Goal: Task Accomplishment & Management: Use online tool/utility

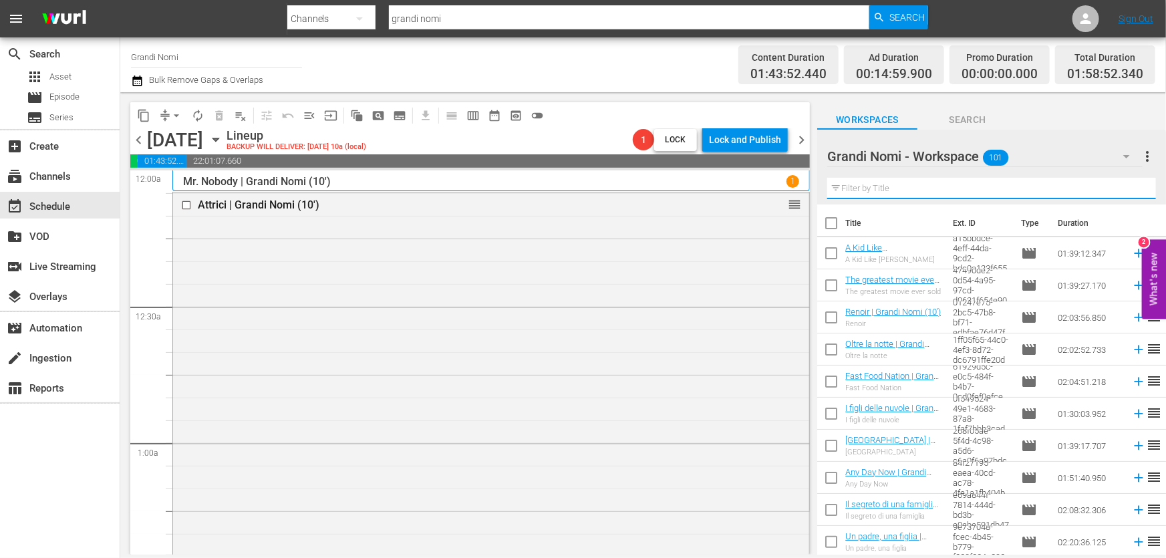
click at [859, 194] on input "text" at bounding box center [991, 188] width 329 height 21
paste input "The greatest movie ever sold"
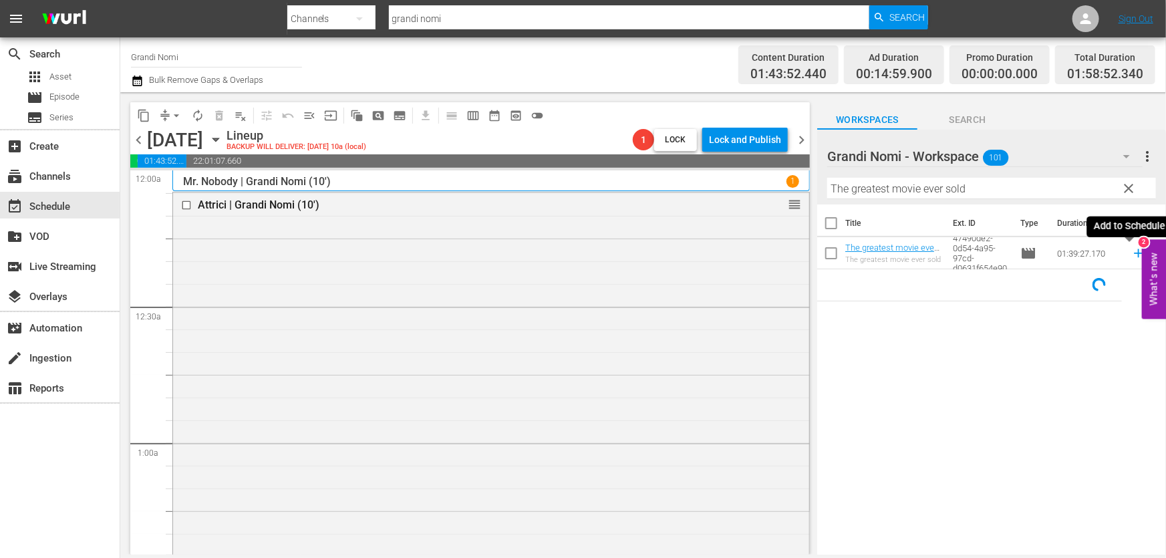
click at [1131, 251] on icon at bounding box center [1138, 253] width 15 height 15
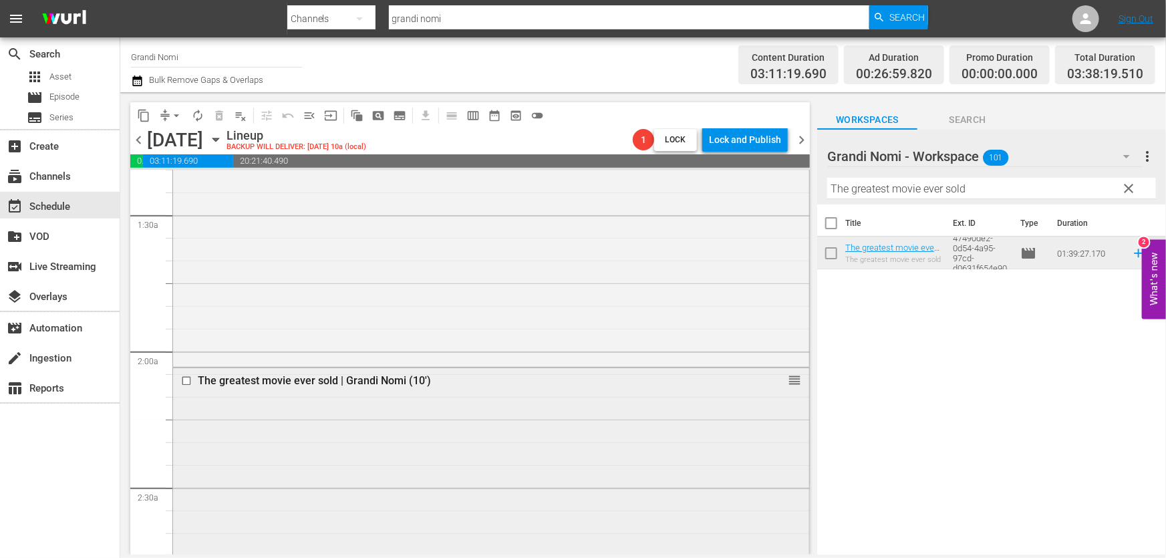
scroll to position [668, 0]
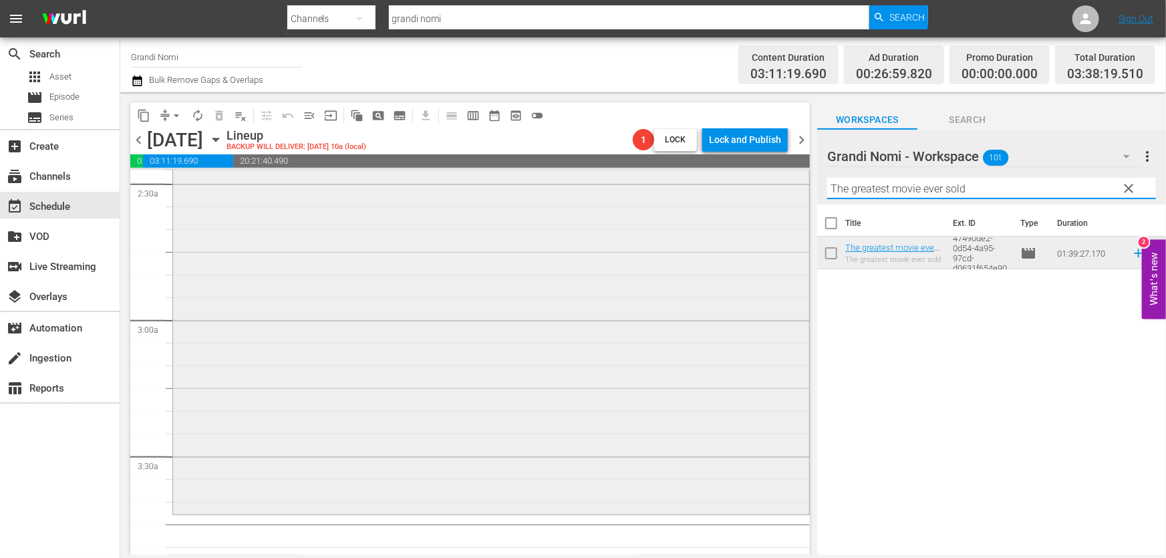
drag, startPoint x: 989, startPoint y: 192, endPoint x: 648, endPoint y: 234, distance: 343.4
click at [649, 234] on div "content_copy compress arrow_drop_down autorenew_outlined delete_forever_outline…" at bounding box center [643, 323] width 1046 height 462
paste input "Moby Dick"
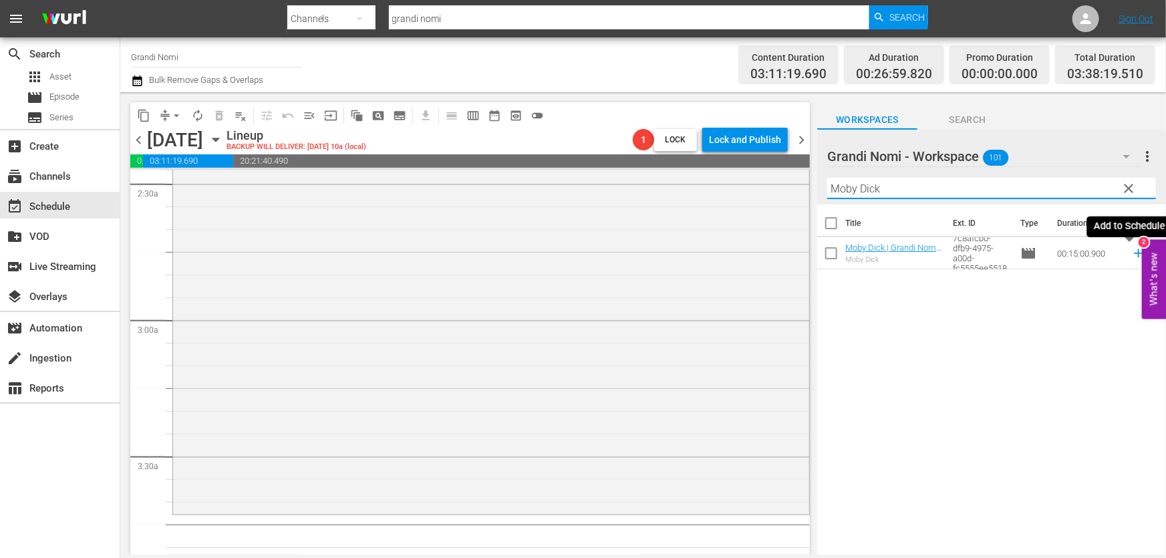
click at [1134, 254] on icon at bounding box center [1138, 253] width 9 height 9
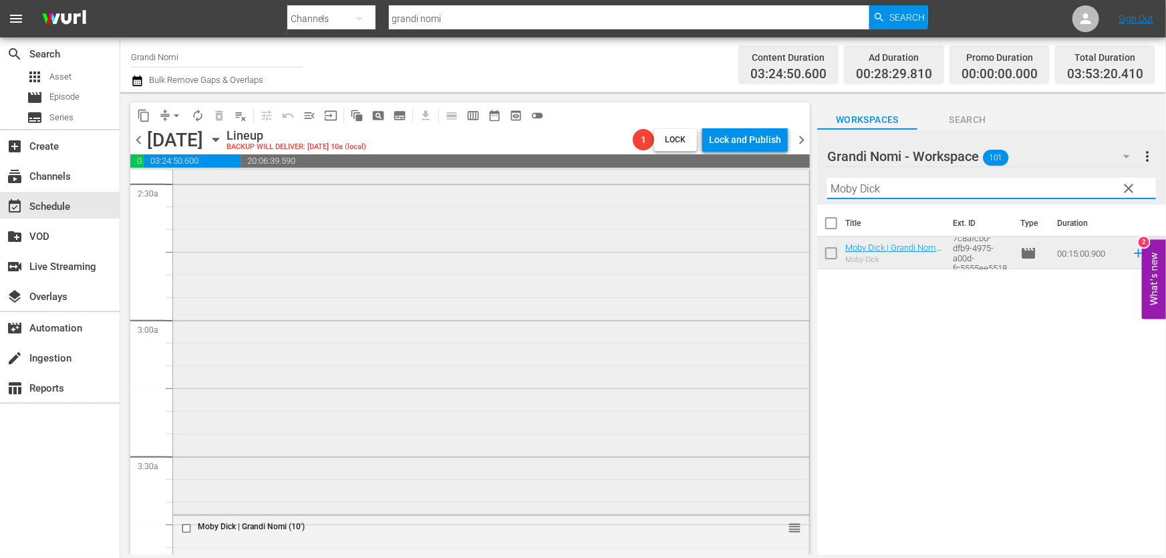
drag, startPoint x: 937, startPoint y: 189, endPoint x: 571, endPoint y: 275, distance: 376.3
click at [573, 268] on div "content_copy compress arrow_drop_down autorenew_outlined delete_forever_outline…" at bounding box center [643, 323] width 1046 height 462
paste input "Any Day Now"
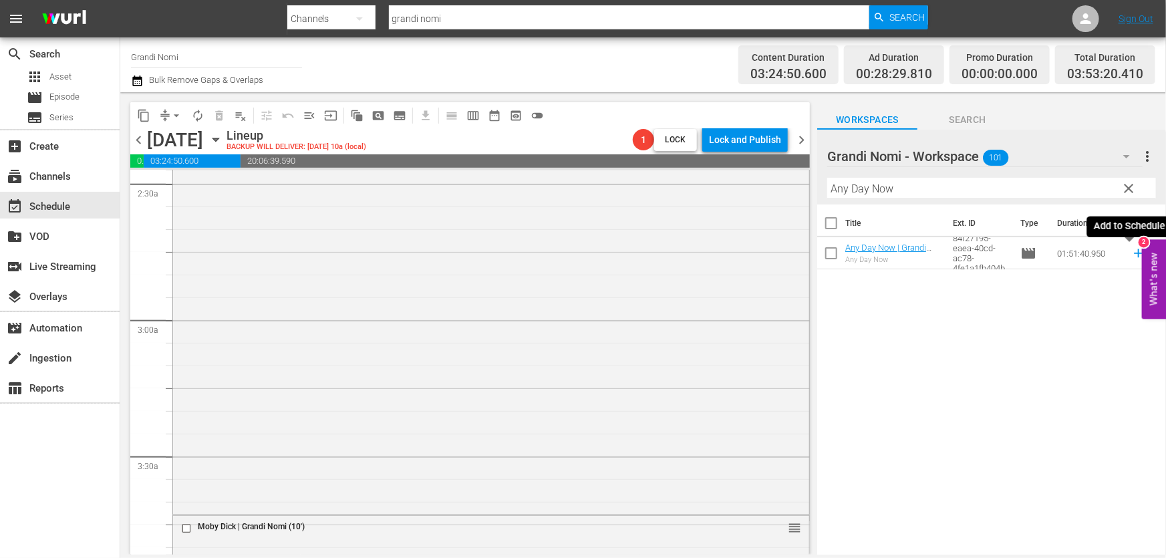
click at [1131, 249] on icon at bounding box center [1138, 253] width 15 height 15
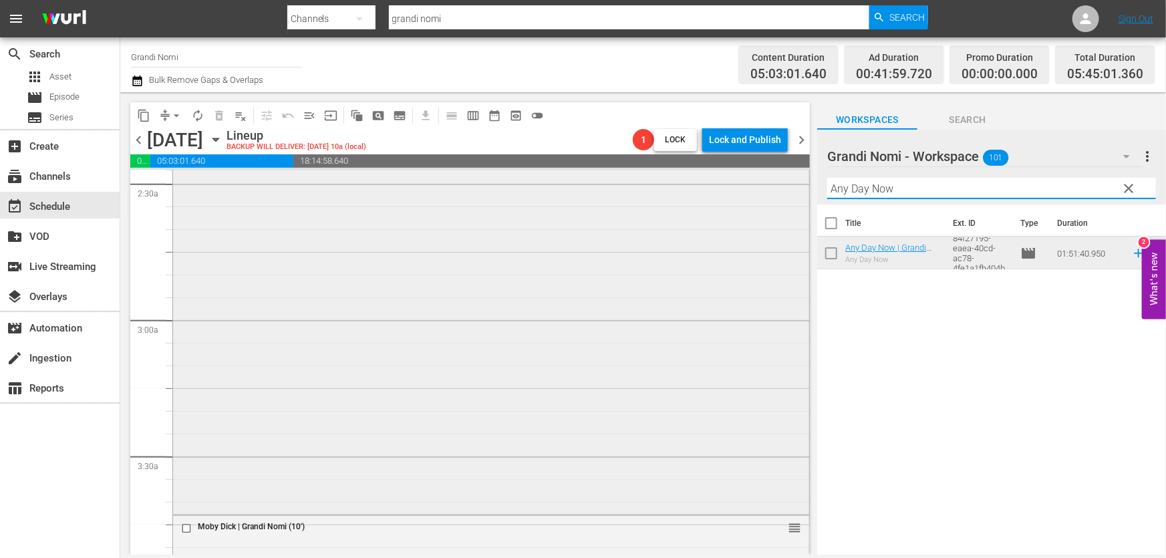
drag, startPoint x: 956, startPoint y: 189, endPoint x: 499, endPoint y: 275, distance: 465.2
click at [499, 275] on div "content_copy compress arrow_drop_down autorenew_outlined delete_forever_outline…" at bounding box center [643, 323] width 1046 height 462
paste input "Fuggiamo insieme"
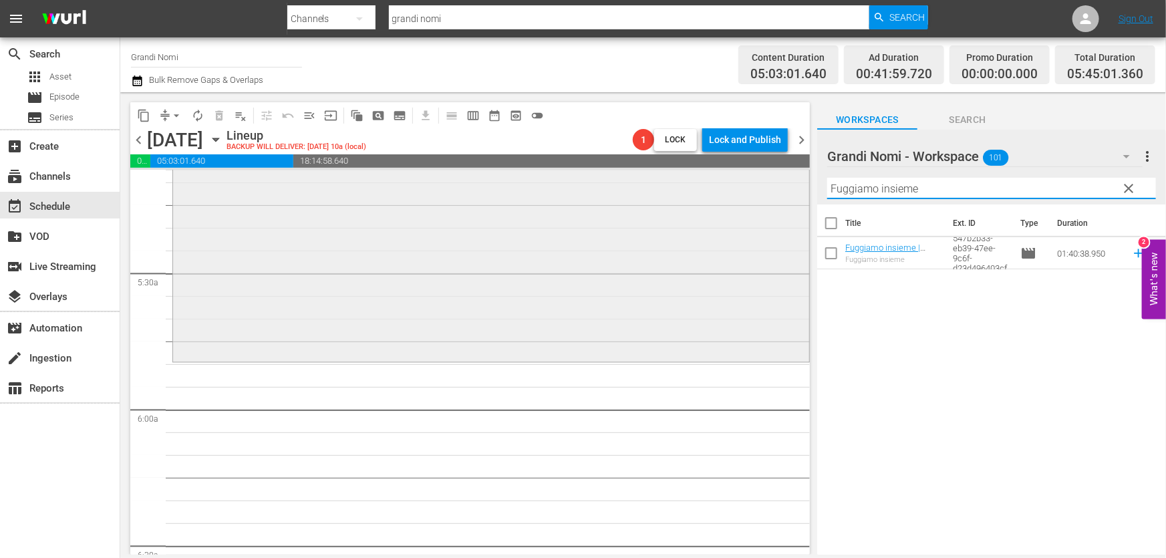
scroll to position [1033, 0]
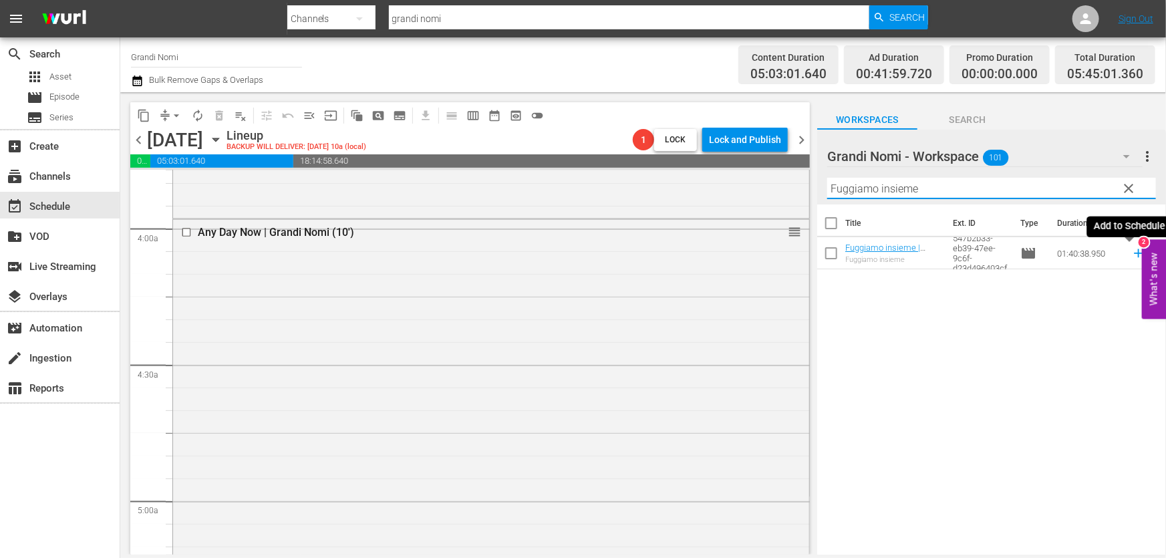
click at [1131, 254] on icon at bounding box center [1138, 253] width 15 height 15
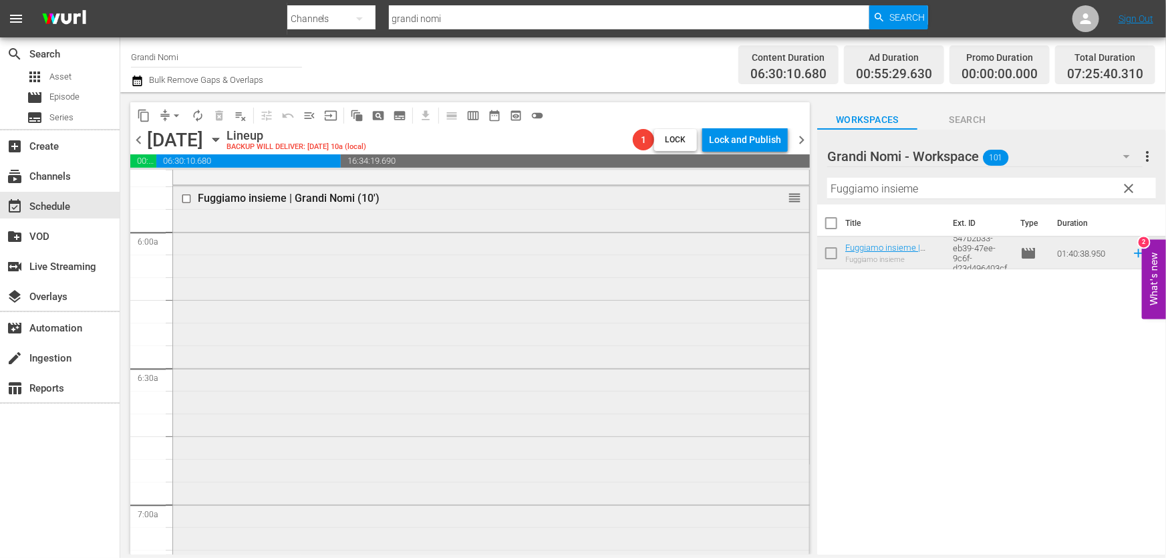
scroll to position [1762, 0]
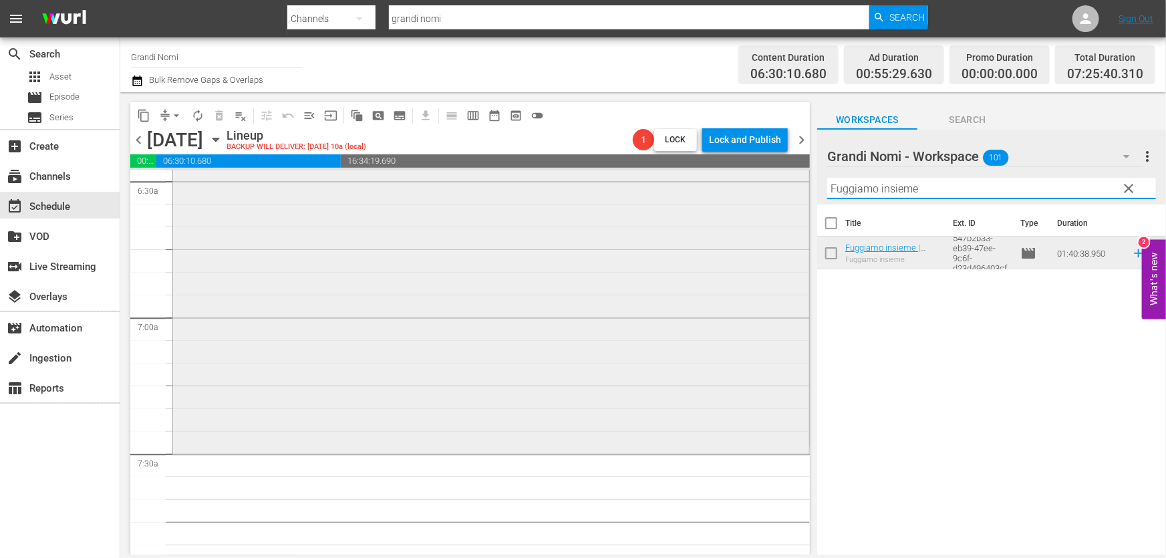
drag, startPoint x: 956, startPoint y: 187, endPoint x: 429, endPoint y: 269, distance: 532.9
click at [433, 269] on div "content_copy compress arrow_drop_down autorenew_outlined delete_forever_outline…" at bounding box center [643, 323] width 1046 height 462
paste input "A Kid Like Jak"
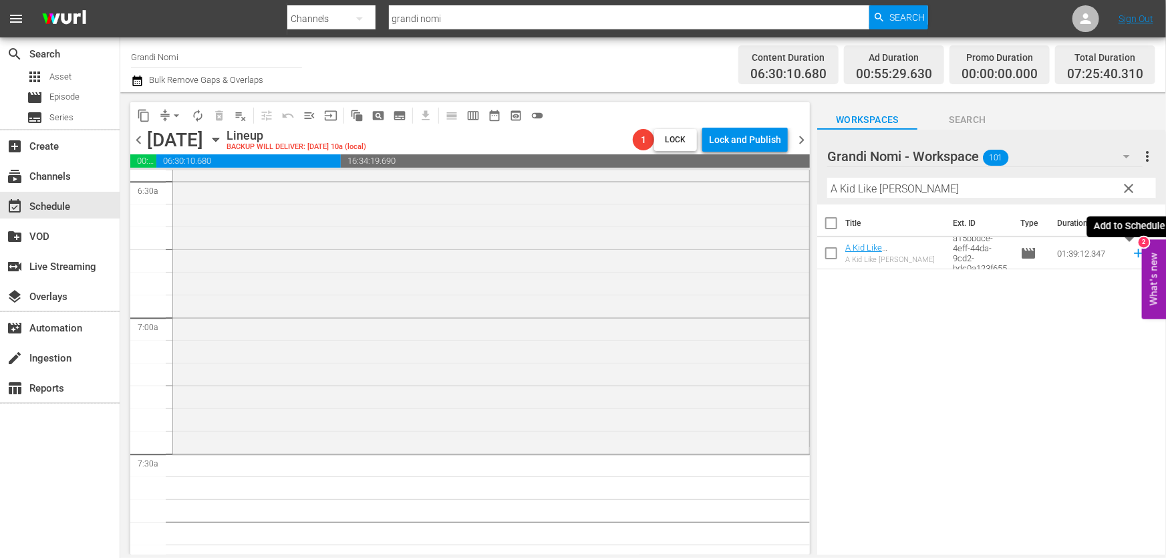
click at [1131, 258] on icon at bounding box center [1138, 253] width 15 height 15
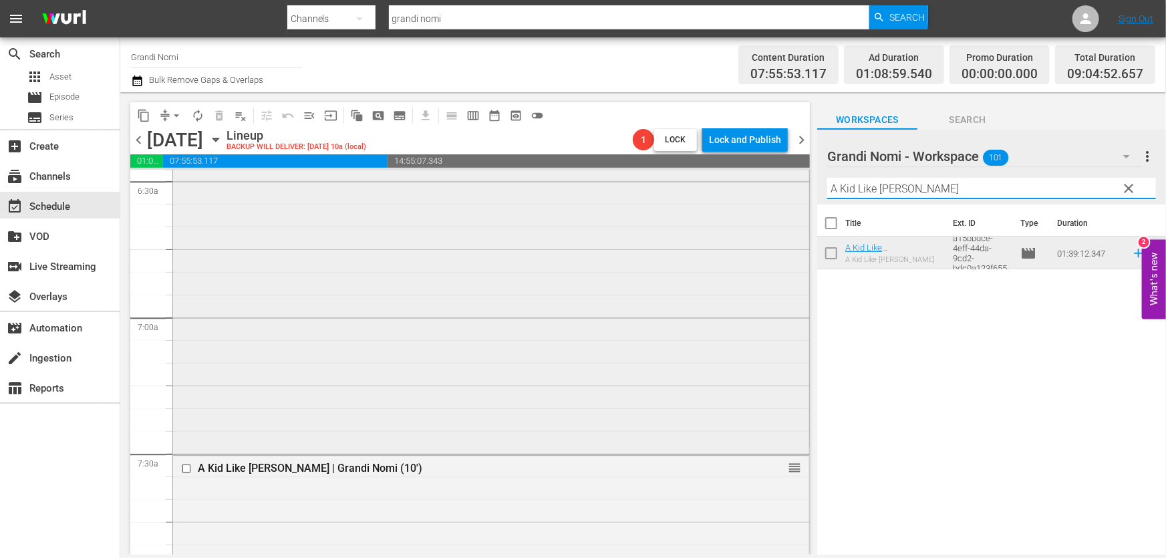
drag, startPoint x: 968, startPoint y: 192, endPoint x: 578, endPoint y: 290, distance: 401.7
click at [547, 260] on div "content_copy compress arrow_drop_down autorenew_outlined delete_forever_outline…" at bounding box center [643, 323] width 1046 height 462
paste input "Il segreto di una famiglia"
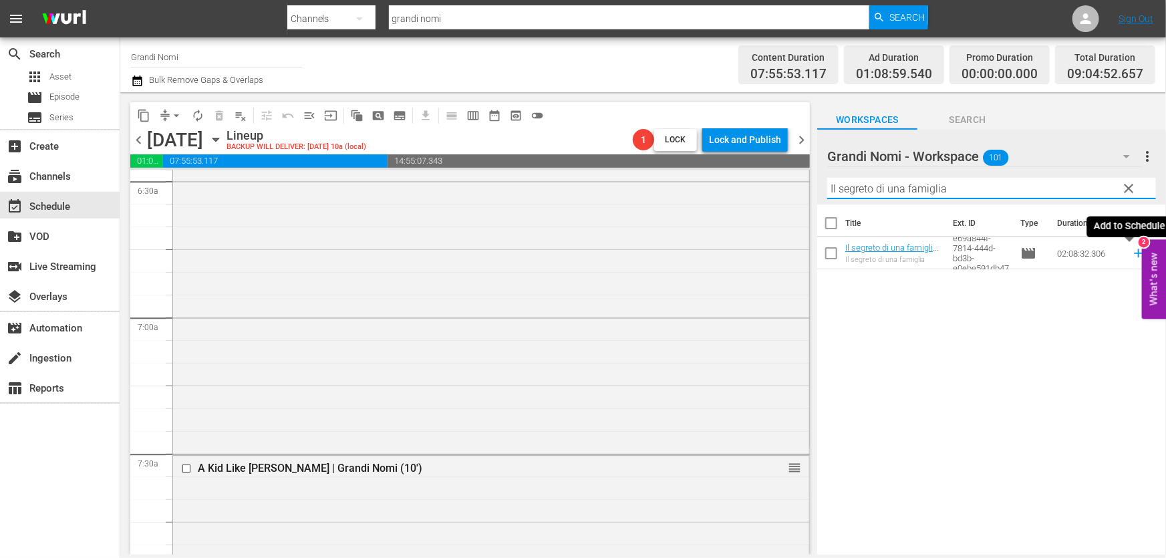
click at [1131, 255] on icon at bounding box center [1138, 253] width 15 height 15
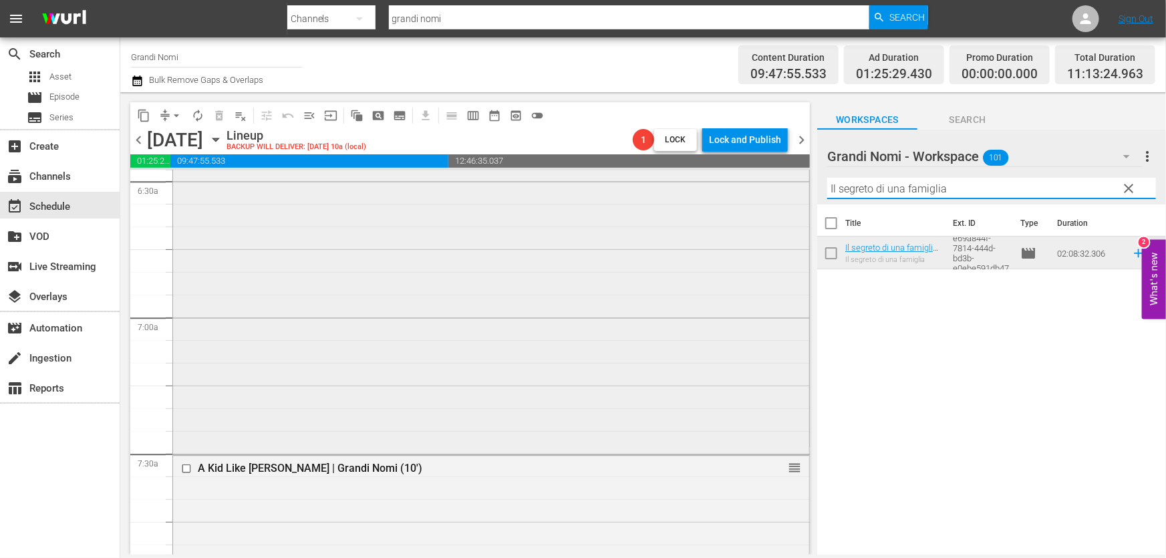
drag, startPoint x: 968, startPoint y: 195, endPoint x: 559, endPoint y: 296, distance: 420.6
click at [560, 295] on div "content_copy compress arrow_drop_down autorenew_outlined delete_forever_outline…" at bounding box center [643, 323] width 1046 height 462
paste input "All That Divides Us"
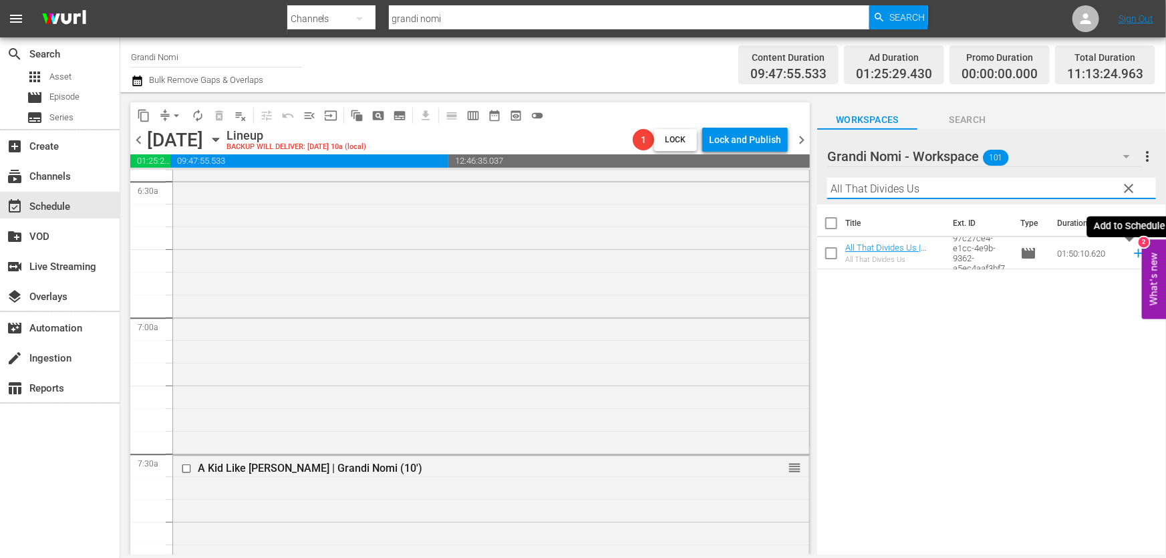
click at [1131, 249] on icon at bounding box center [1138, 253] width 15 height 15
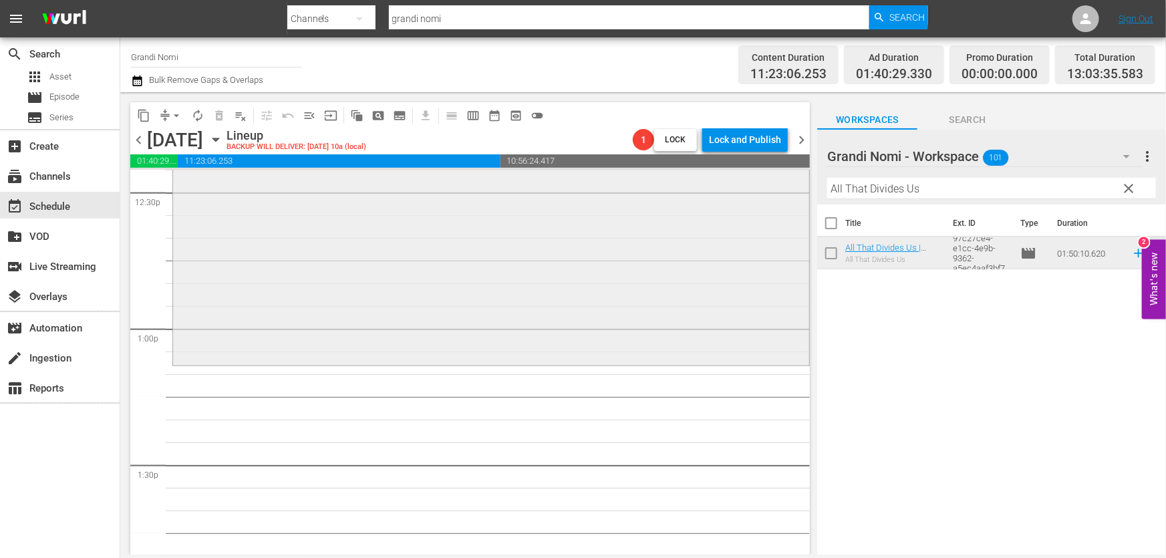
scroll to position [3402, 0]
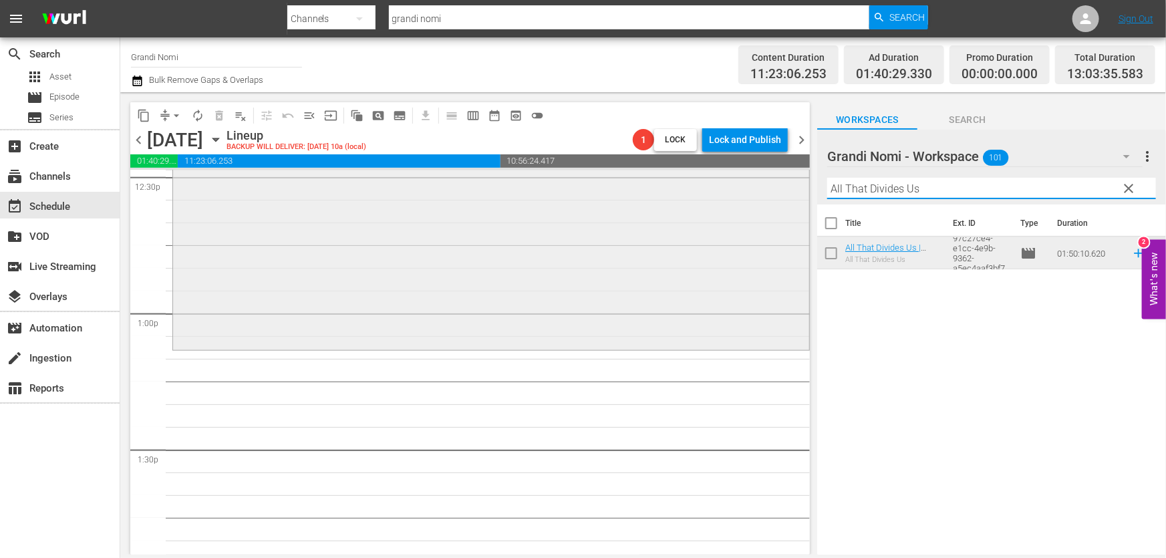
drag, startPoint x: 928, startPoint y: 197, endPoint x: 593, endPoint y: 293, distance: 348.2
click at [568, 271] on div "content_copy compress arrow_drop_down autorenew_outlined delete_forever_outline…" at bounding box center [643, 323] width 1046 height 462
paste input "I [PERSON_NAME] [PERSON_NAME]"
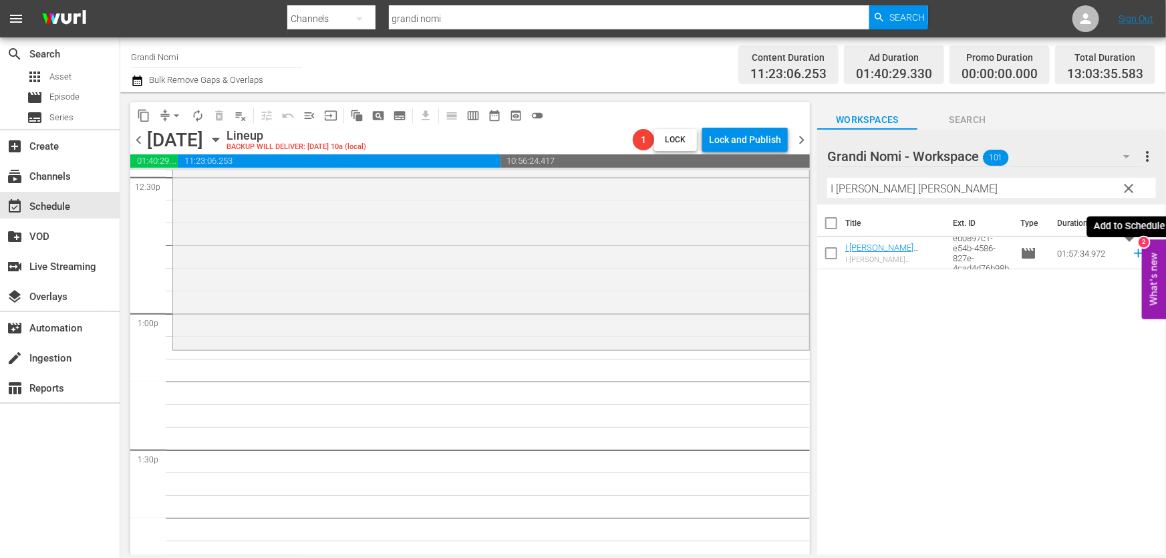
click at [1131, 253] on icon at bounding box center [1138, 253] width 15 height 15
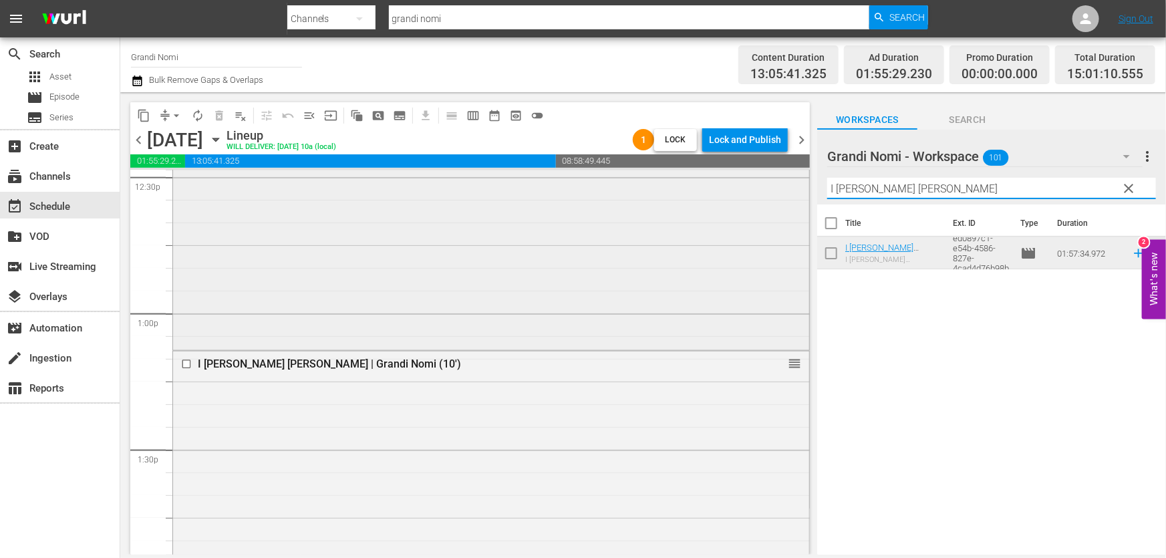
drag, startPoint x: 939, startPoint y: 194, endPoint x: 601, endPoint y: 243, distance: 340.9
click at [610, 244] on div "content_copy compress arrow_drop_down autorenew_outlined delete_forever_outline…" at bounding box center [643, 323] width 1046 height 462
paste input "Mein Führer - La veramente [PERSON_NAME] su [PERSON_NAME]"
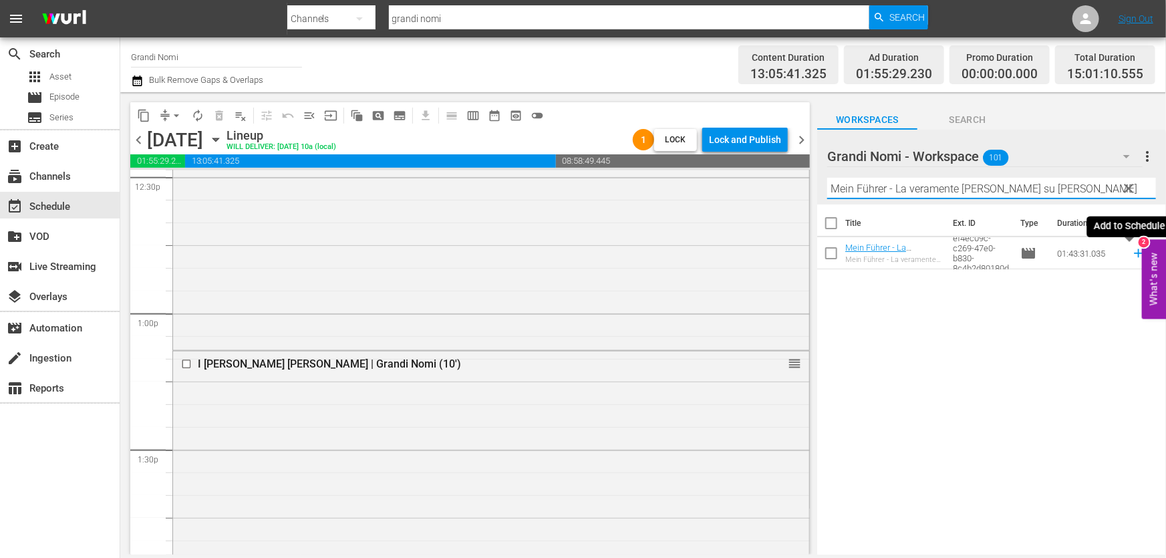
click at [1134, 254] on icon at bounding box center [1138, 253] width 9 height 9
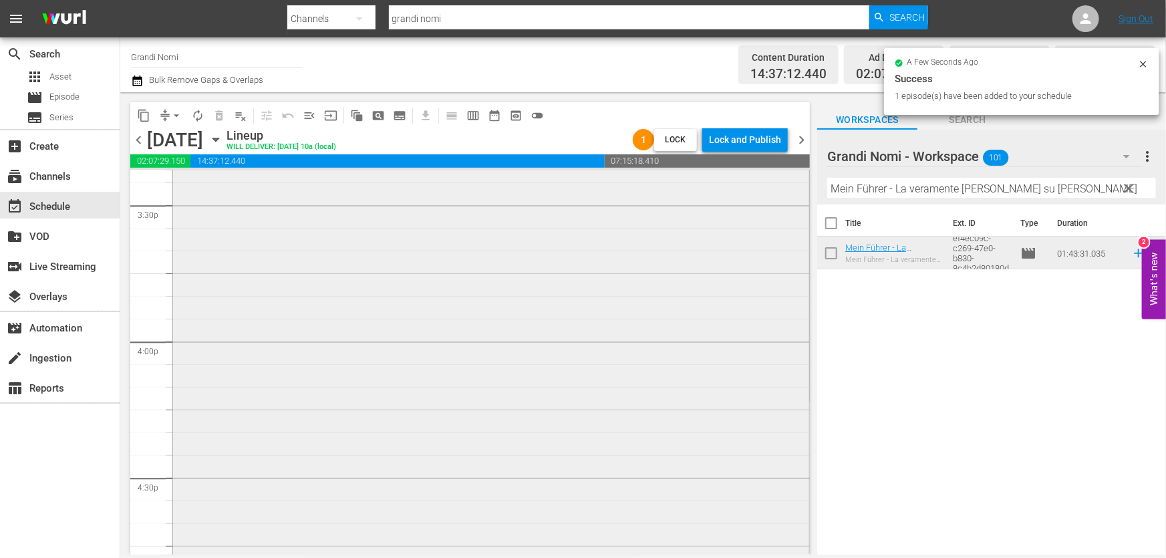
scroll to position [4374, 0]
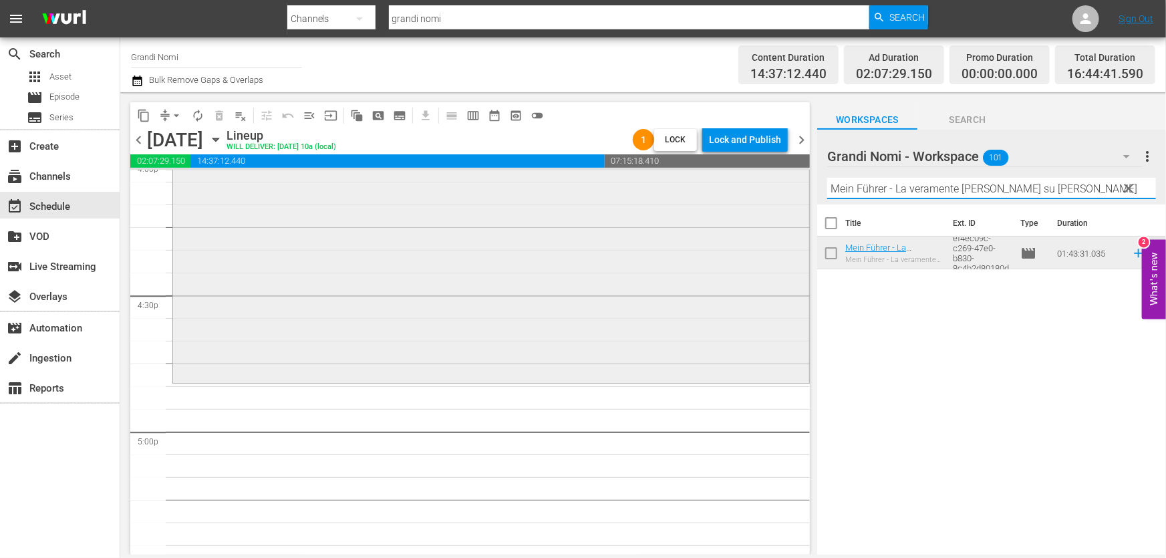
drag, startPoint x: 1085, startPoint y: 190, endPoint x: 649, endPoint y: 229, distance: 437.5
click at [649, 229] on div "content_copy compress arrow_drop_down autorenew_outlined delete_forever_outline…" at bounding box center [643, 323] width 1046 height 462
paste input "La ragazza senza nome"
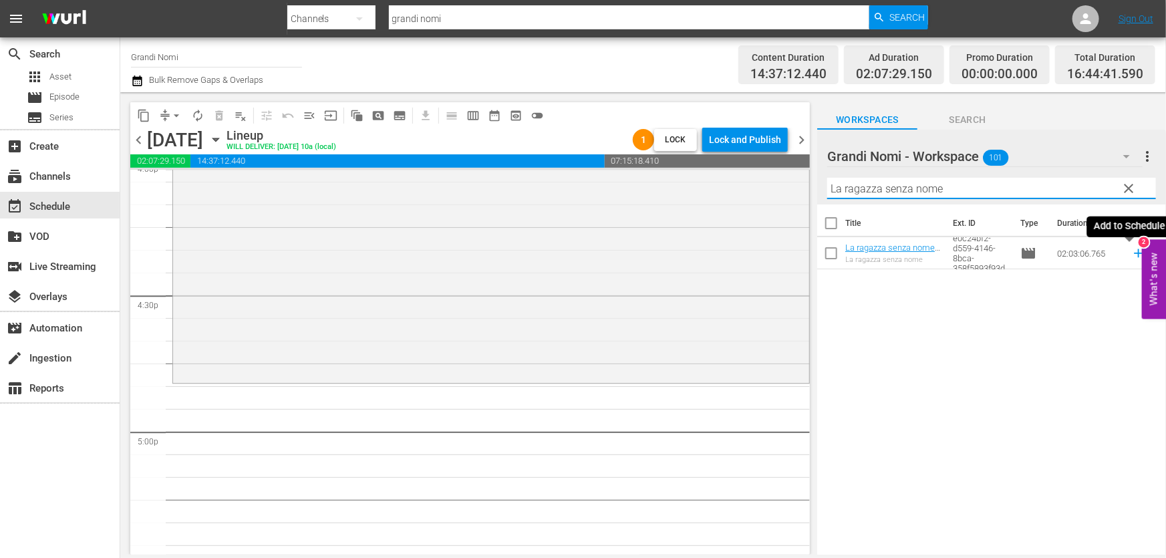
click at [1131, 253] on icon at bounding box center [1138, 253] width 15 height 15
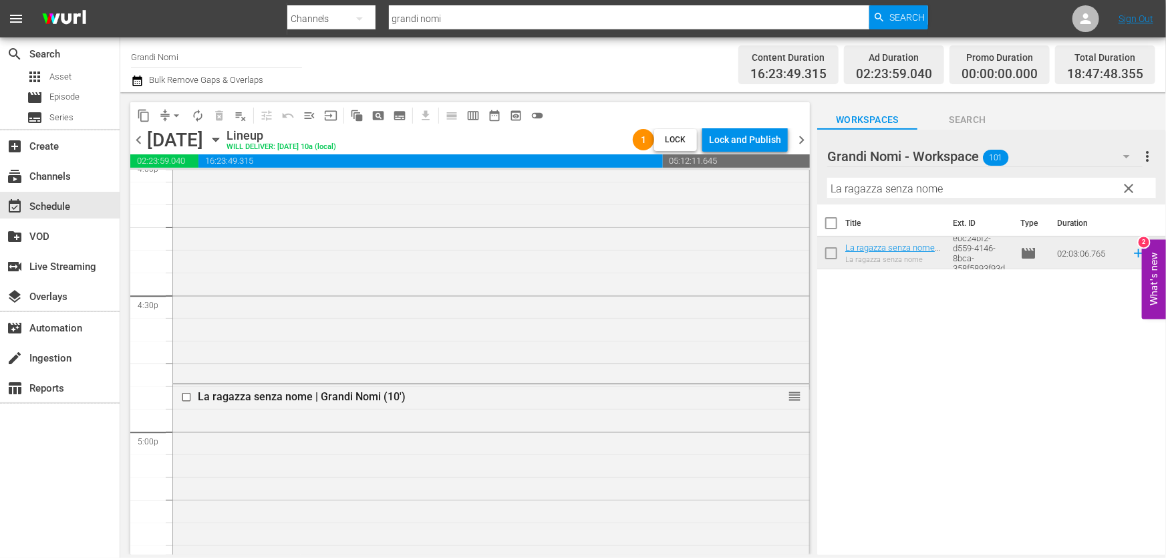
click at [977, 202] on div "Filter by Title La ragazza senza nome" at bounding box center [991, 188] width 329 height 32
drag, startPoint x: 967, startPoint y: 192, endPoint x: 543, endPoint y: 259, distance: 429.7
click at [543, 259] on div "content_copy compress arrow_drop_down autorenew_outlined delete_forever_outline…" at bounding box center [643, 323] width 1046 height 462
paste input "Broken - una vita spezzata"
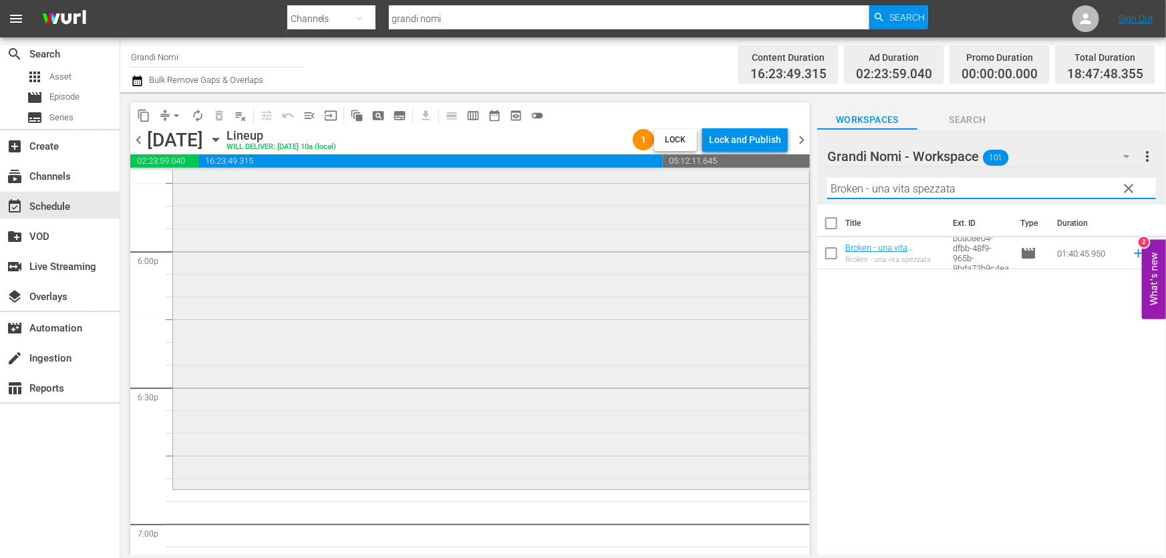
scroll to position [4921, 0]
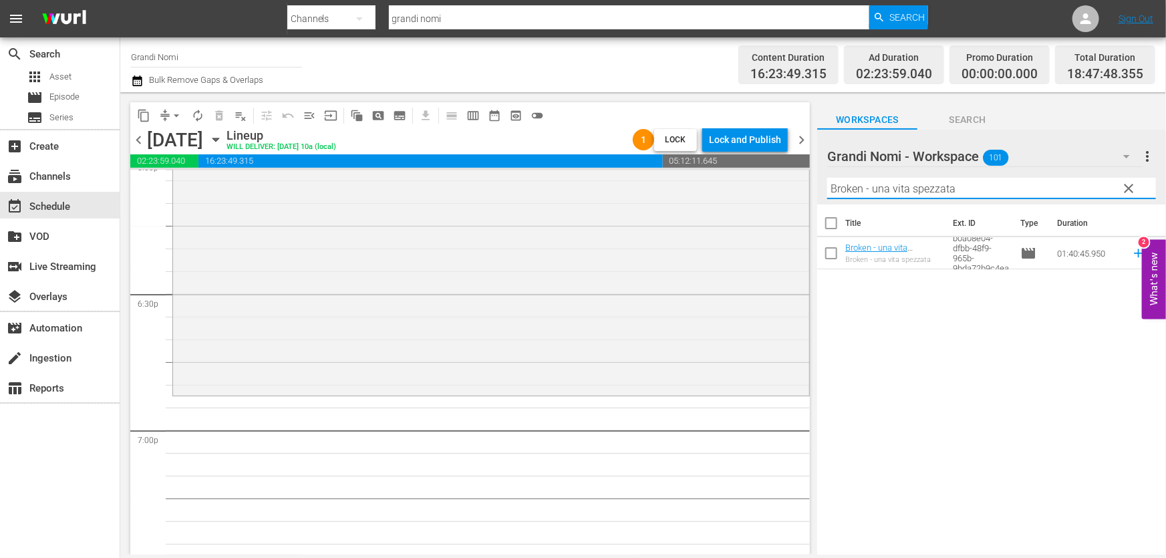
type input "Broken - una vita spezzata"
click at [1131, 261] on icon at bounding box center [1138, 253] width 15 height 15
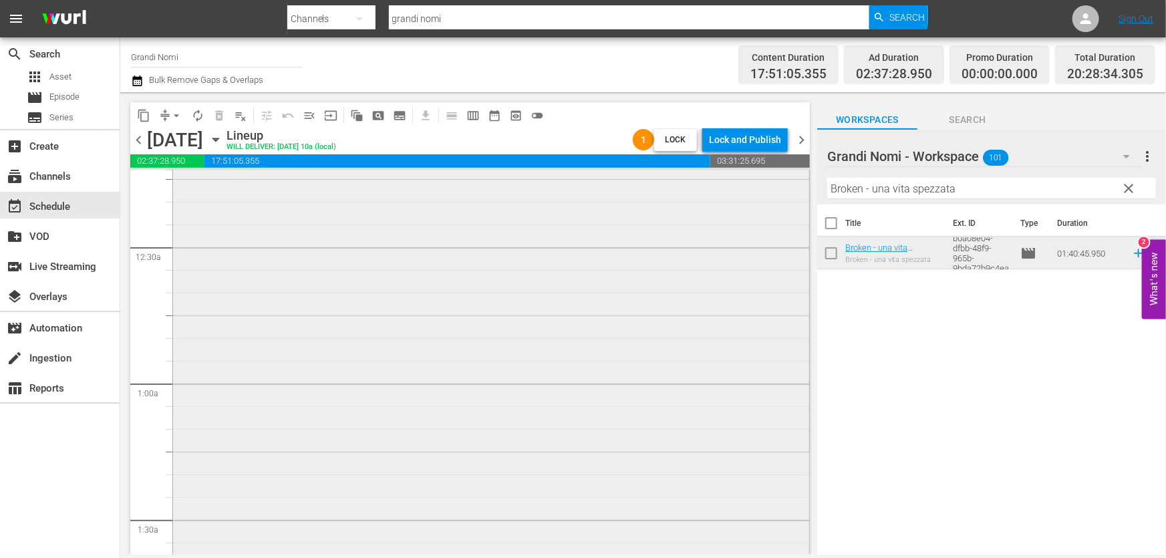
scroll to position [0, 0]
